Goal: Information Seeking & Learning: Learn about a topic

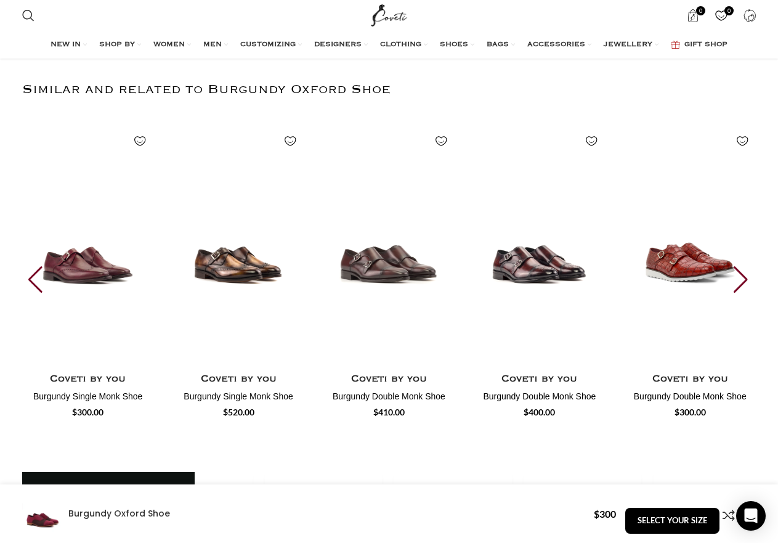
scroll to position [0, 519]
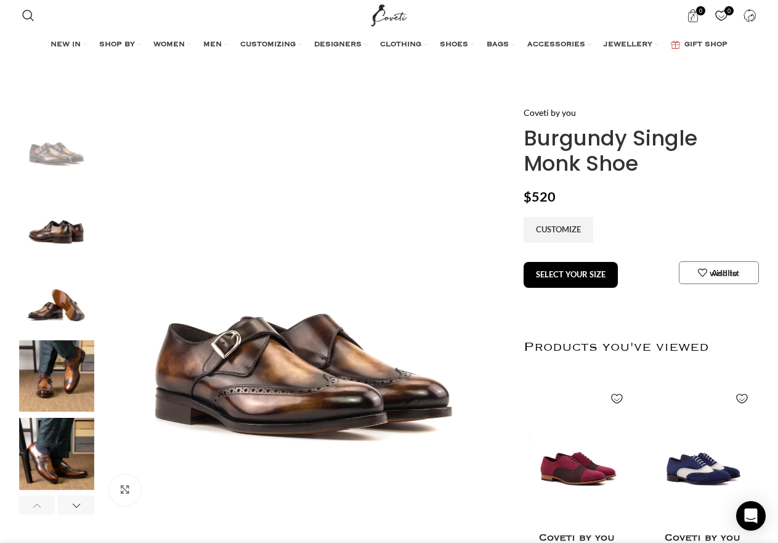
scroll to position [0, 259]
click at [52, 378] on img "4 / 6" at bounding box center [56, 376] width 75 height 72
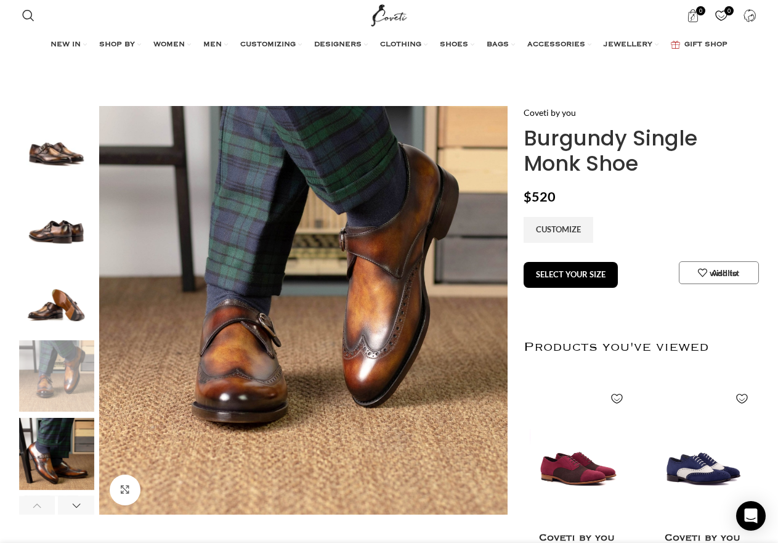
click at [73, 455] on img "5 / 6" at bounding box center [56, 454] width 75 height 72
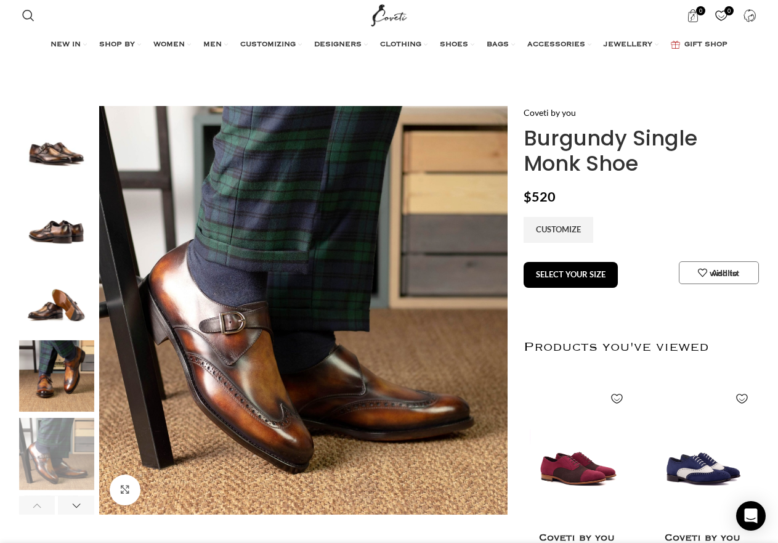
scroll to position [0, 1427]
drag, startPoint x: 520, startPoint y: 133, endPoint x: 666, endPoint y: 181, distance: 154.0
click at [666, 181] on div "Coveti by you Burgundy Single Monk Shoe $ 520 CUSTOMIZE SELECT YOUR SIZE Buy no…" at bounding box center [640, 390] width 251 height 569
copy h1 "Burgundy Single Monk Shoe"
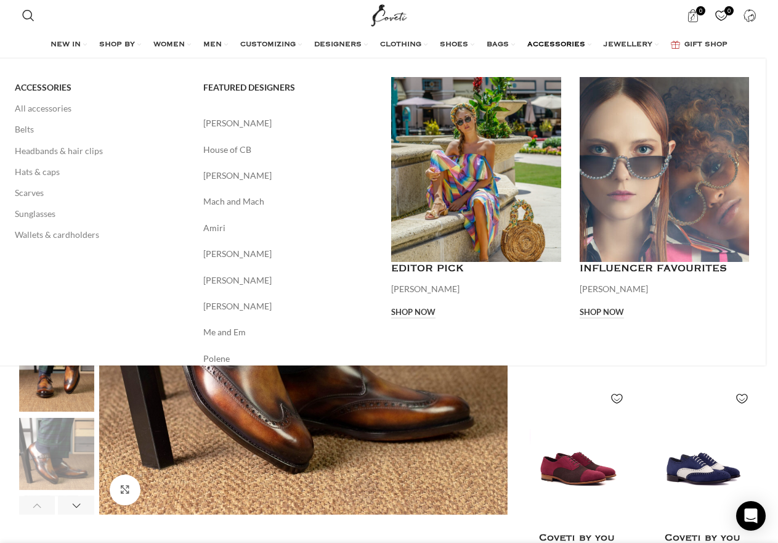
scroll to position [0, 1557]
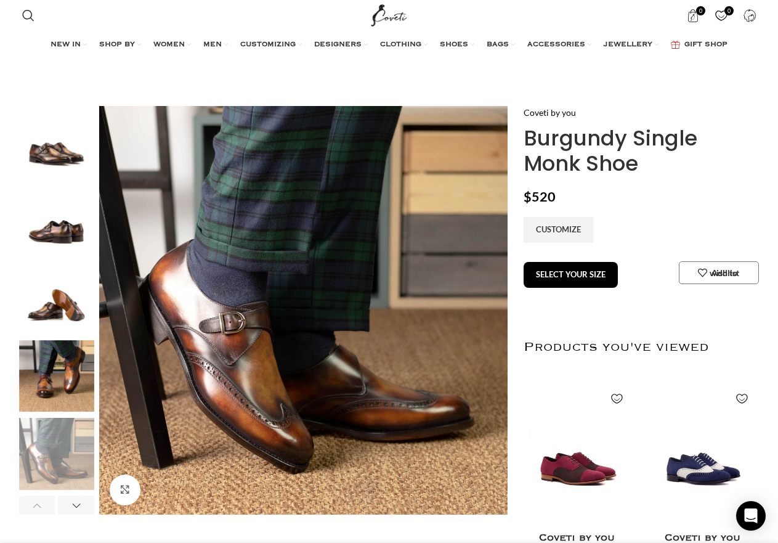
click at [65, 383] on img "4 / 6" at bounding box center [56, 376] width 75 height 72
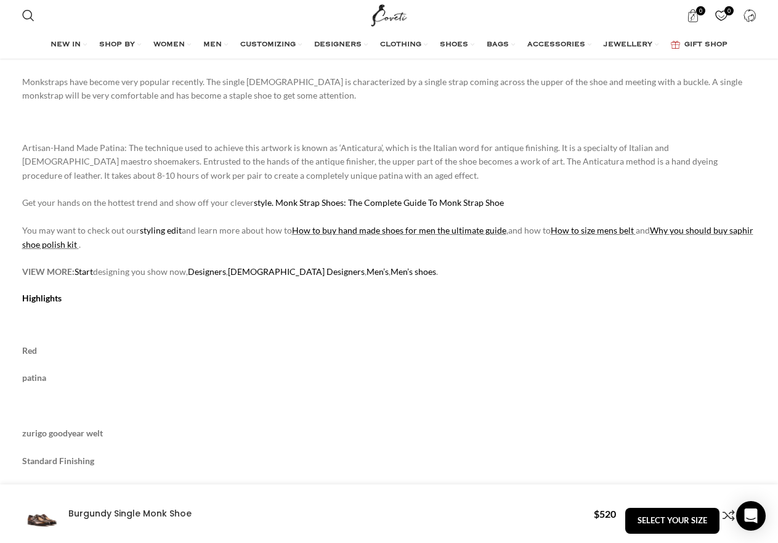
scroll to position [0, 1946]
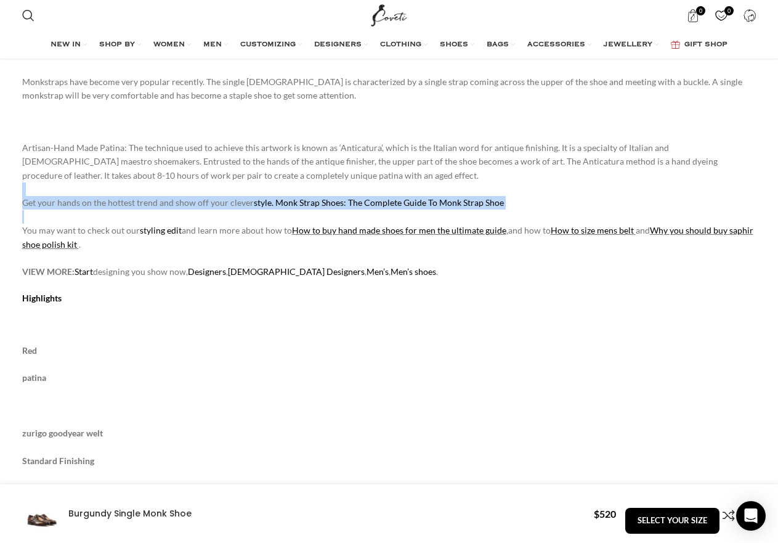
drag, startPoint x: 271, startPoint y: 191, endPoint x: 333, endPoint y: 216, distance: 67.0
click at [333, 216] on p "Artisan-Hand Made Patina: The technique used to achieve this artwork is known a…" at bounding box center [389, 210] width 735 height 138
drag, startPoint x: 497, startPoint y: 203, endPoint x: 275, endPoint y: 208, distance: 221.3
click at [275, 208] on p "Artisan-Hand Made Patina: The technique used to achieve this artwork is known a…" at bounding box center [389, 210] width 735 height 138
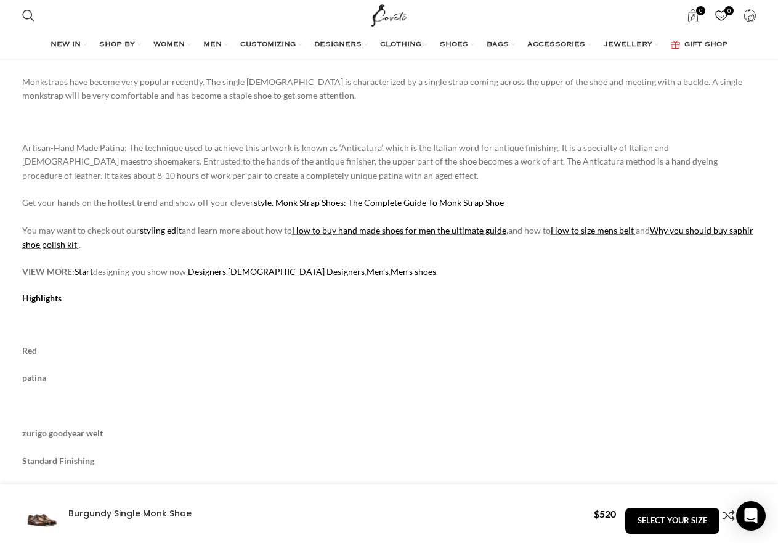
scroll to position [0, 259]
click at [354, 222] on p "Artisan-Hand Made Patina: The technique used to achieve this artwork is known a…" at bounding box center [389, 210] width 735 height 138
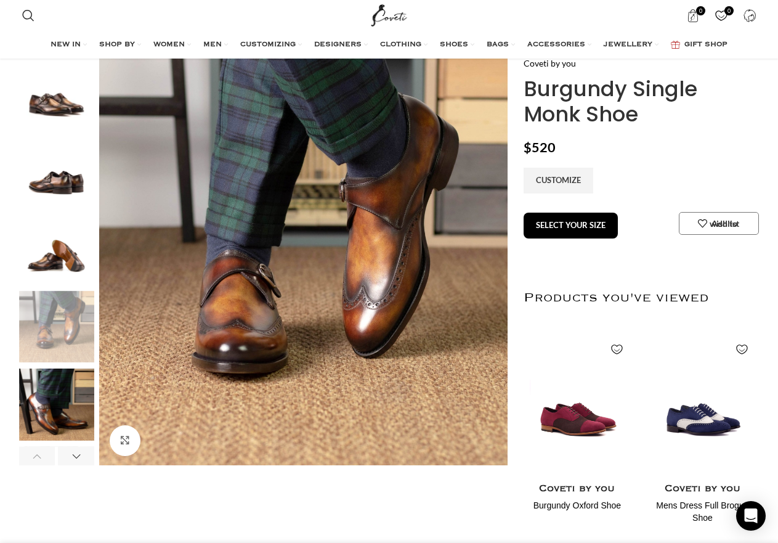
scroll to position [0, 519]
click at [59, 102] on img "1 / 6" at bounding box center [56, 93] width 75 height 72
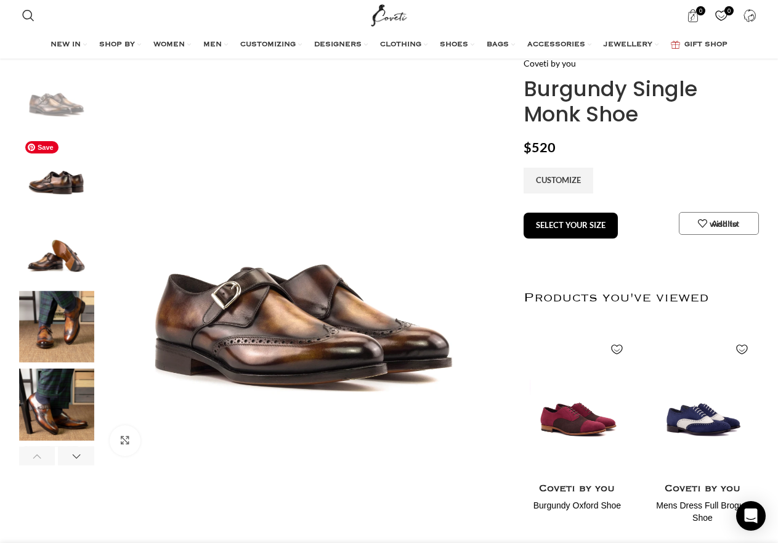
click at [52, 177] on img "2 / 6" at bounding box center [56, 171] width 75 height 72
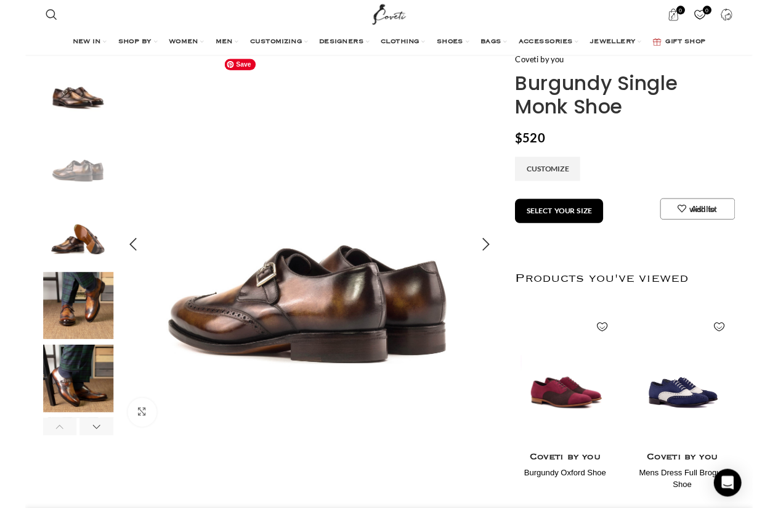
scroll to position [0, 648]
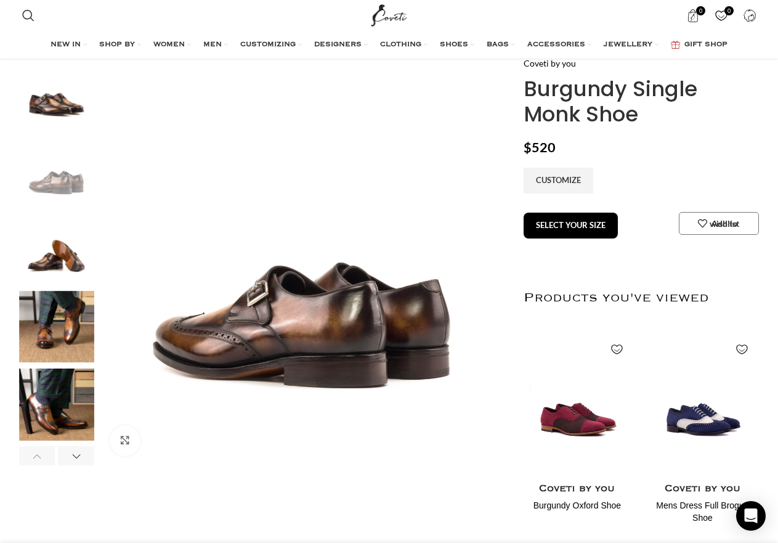
click at [64, 252] on img "3 / 6" at bounding box center [56, 249] width 75 height 72
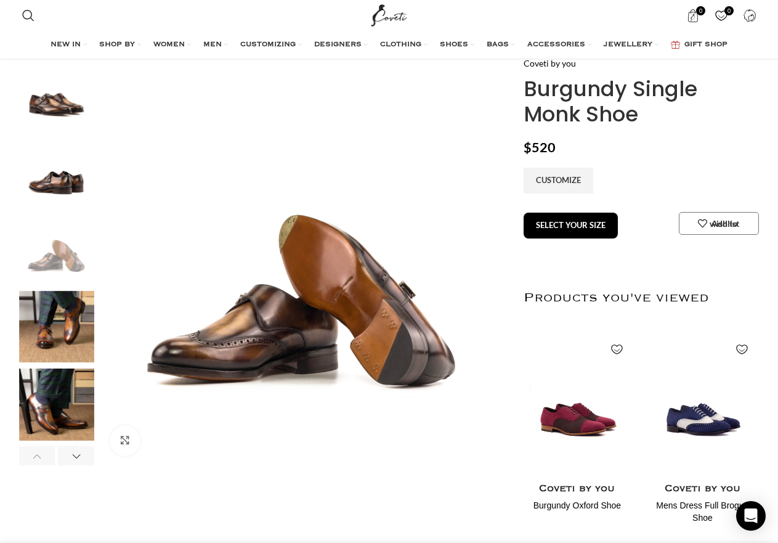
click at [52, 333] on img "4 / 6" at bounding box center [56, 327] width 75 height 72
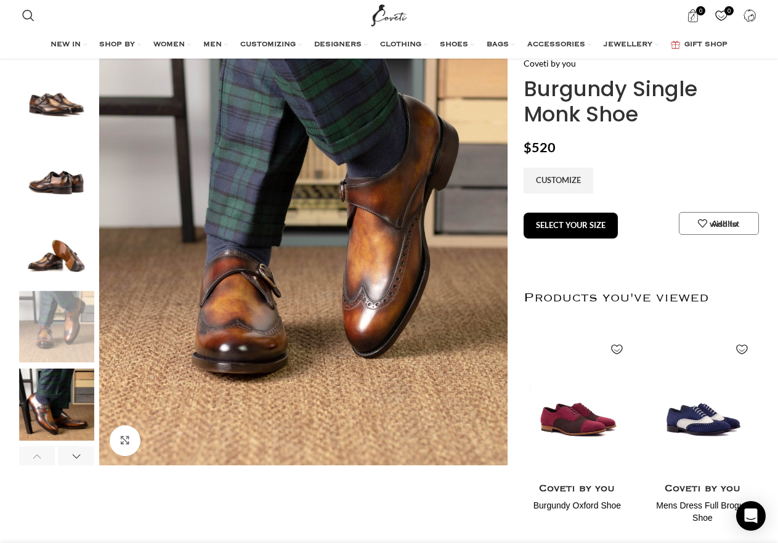
click at [42, 386] on img "5 / 6" at bounding box center [56, 405] width 75 height 72
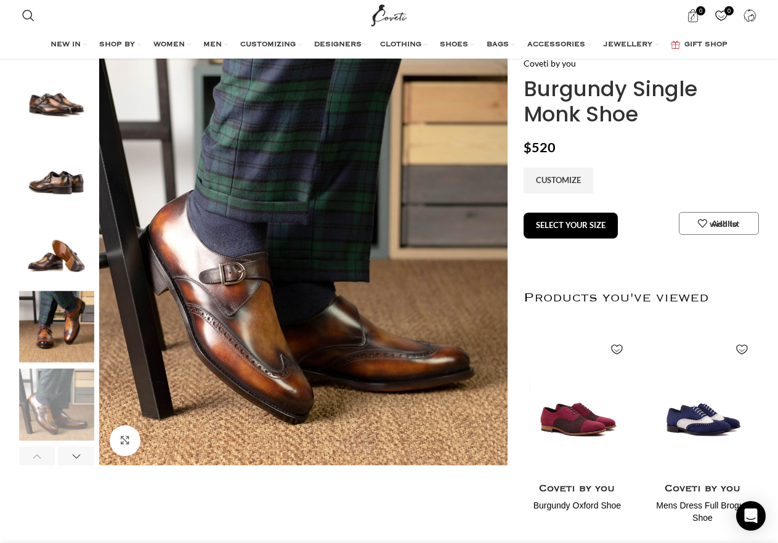
click at [38, 324] on img "4 / 6" at bounding box center [56, 327] width 75 height 72
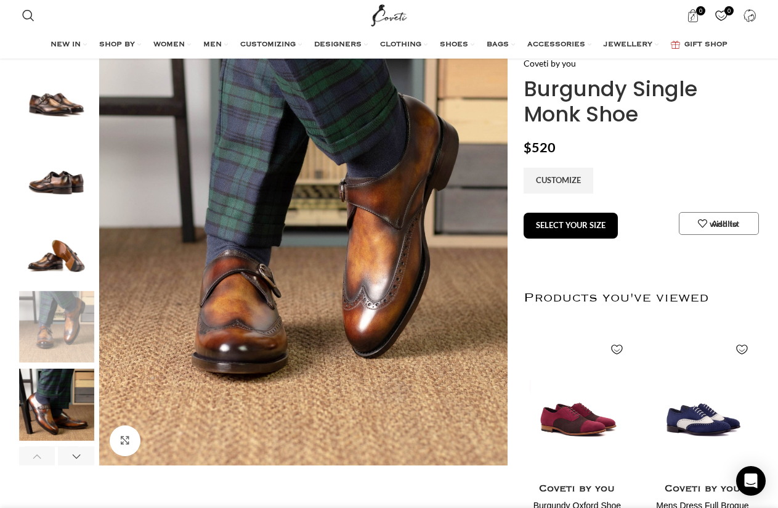
scroll to position [0, 908]
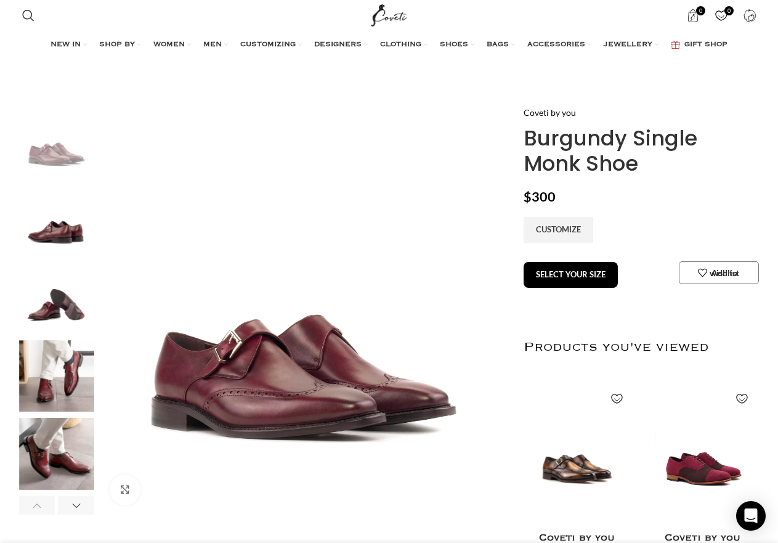
click at [70, 205] on img "2 / 6" at bounding box center [56, 220] width 75 height 72
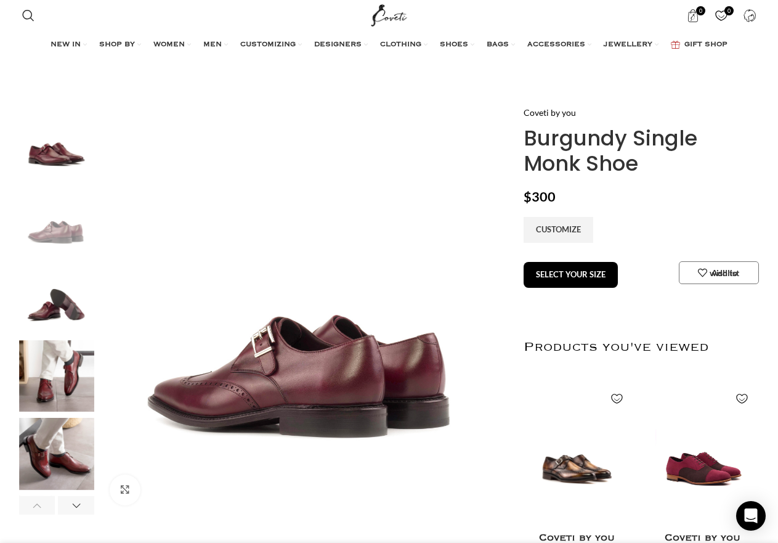
click at [38, 149] on img "1 / 6" at bounding box center [56, 142] width 75 height 72
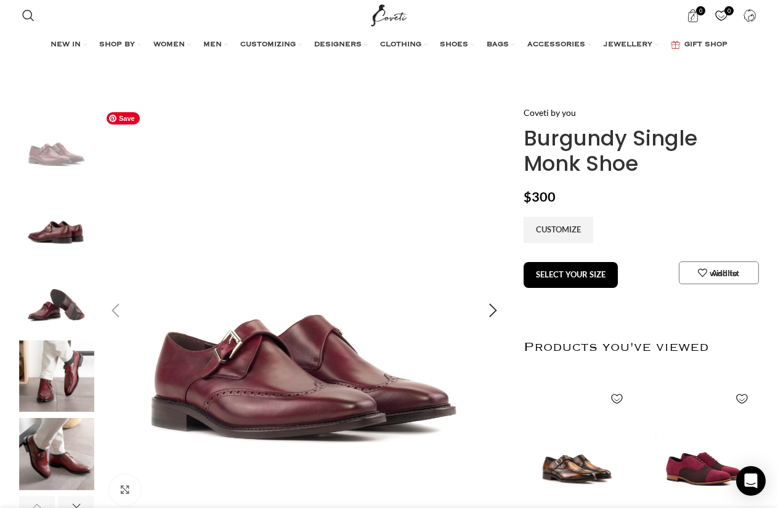
scroll to position [0, 1038]
click at [43, 231] on img "2 / 6" at bounding box center [56, 220] width 75 height 72
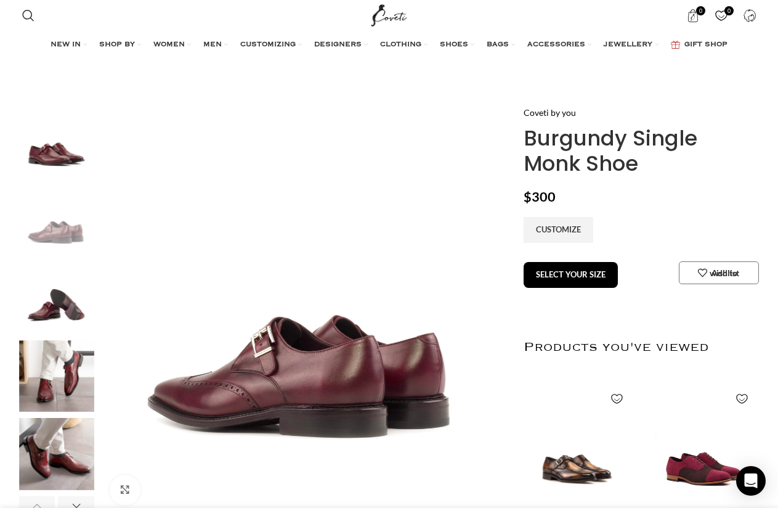
click at [65, 301] on img "3 / 6" at bounding box center [56, 298] width 75 height 72
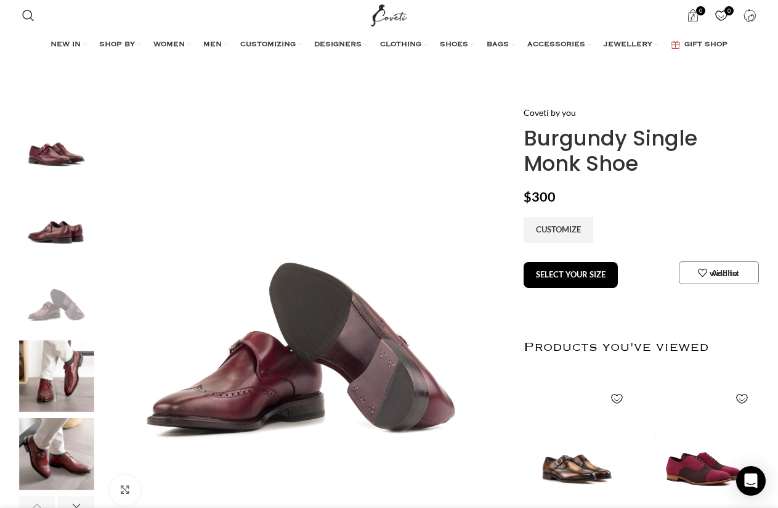
click at [62, 369] on img "4 / 6" at bounding box center [56, 376] width 75 height 72
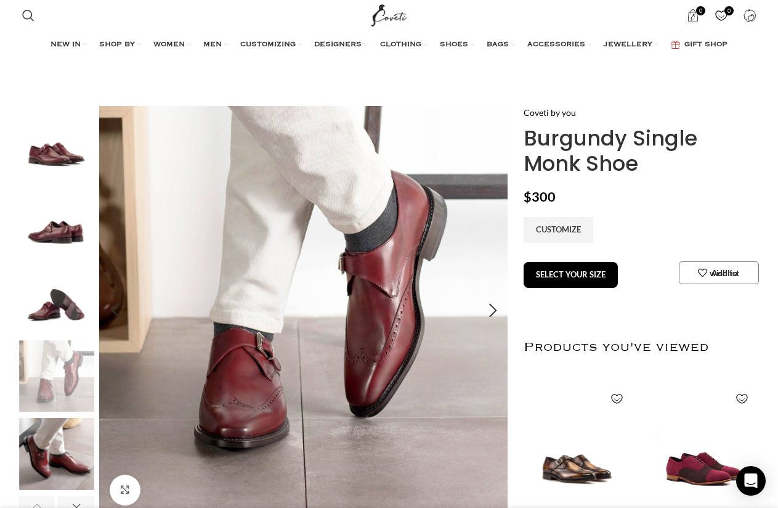
scroll to position [0, 1167]
drag, startPoint x: 517, startPoint y: 135, endPoint x: 674, endPoint y: 173, distance: 161.7
click at [674, 173] on div "Coveti by you Burgundy Single Monk Shoe $ 300 CUSTOMIZE SELECT YOUR SIZE Buy no…" at bounding box center [640, 390] width 251 height 569
copy h1 "Burgundy Single Monk Shoe"
